Goal: Task Accomplishment & Management: Use online tool/utility

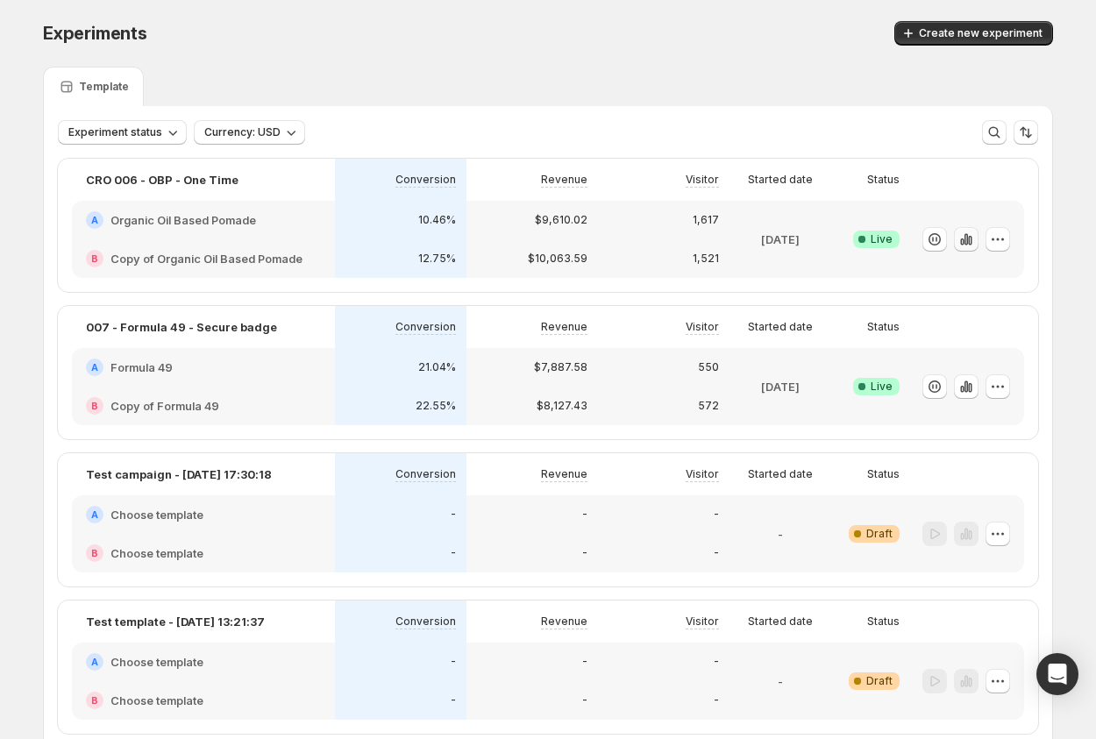
click at [969, 240] on icon "button" at bounding box center [970, 241] width 4 height 10
click at [975, 387] on button "button" at bounding box center [966, 386] width 25 height 25
